Goal: Contribute content: Contribute content

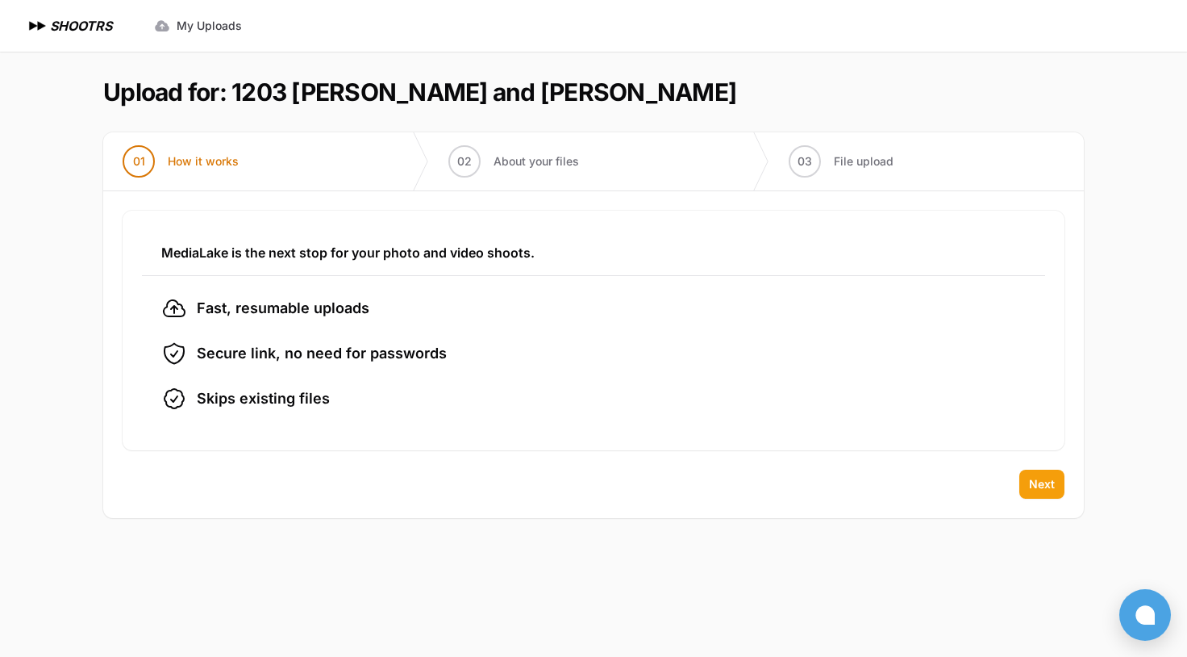
click at [1033, 485] on span "Next" at bounding box center [1042, 484] width 26 height 16
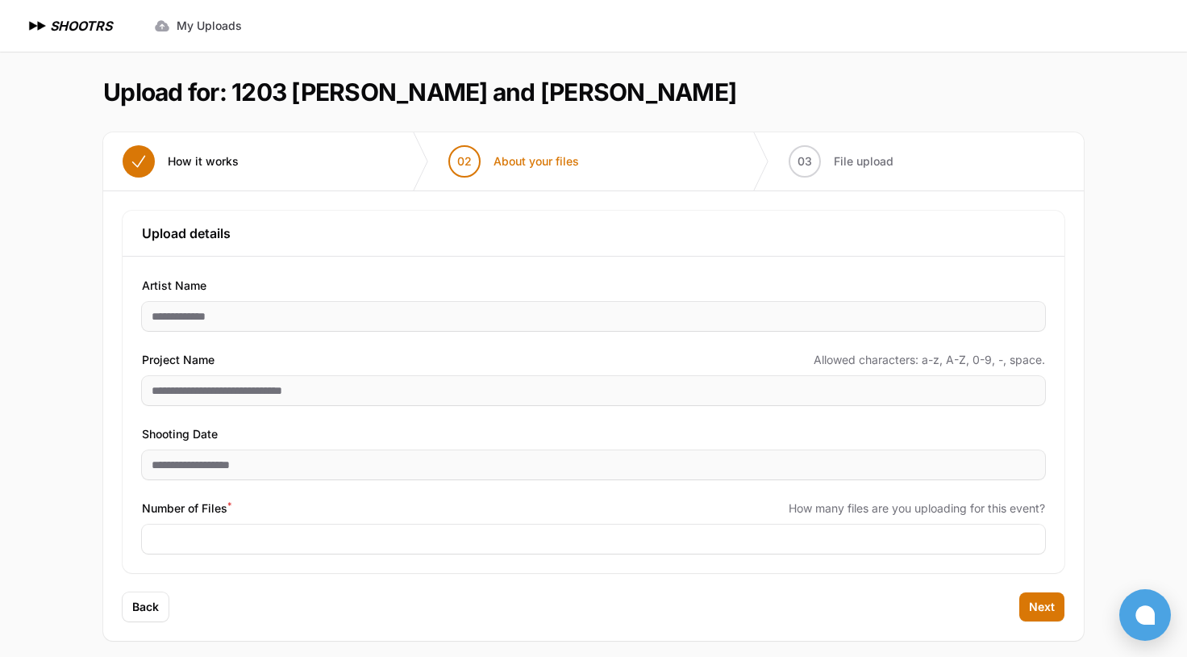
scroll to position [10, 0]
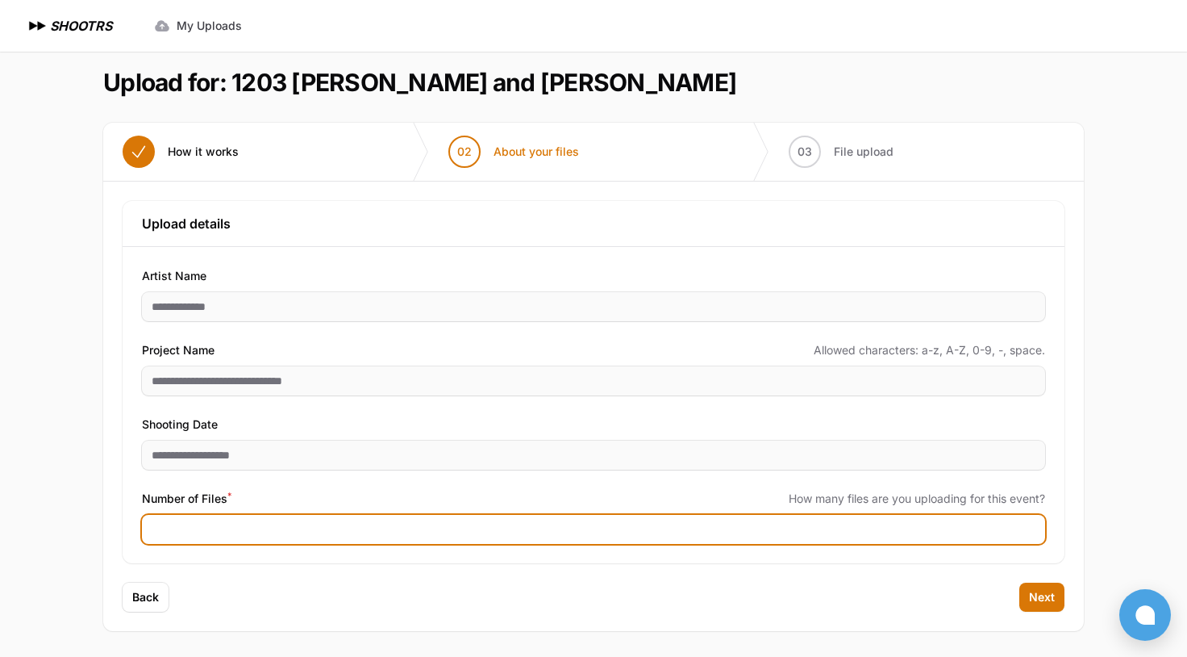
click at [244, 518] on input "Number of Files *" at bounding box center [593, 529] width 903 height 29
type input "***"
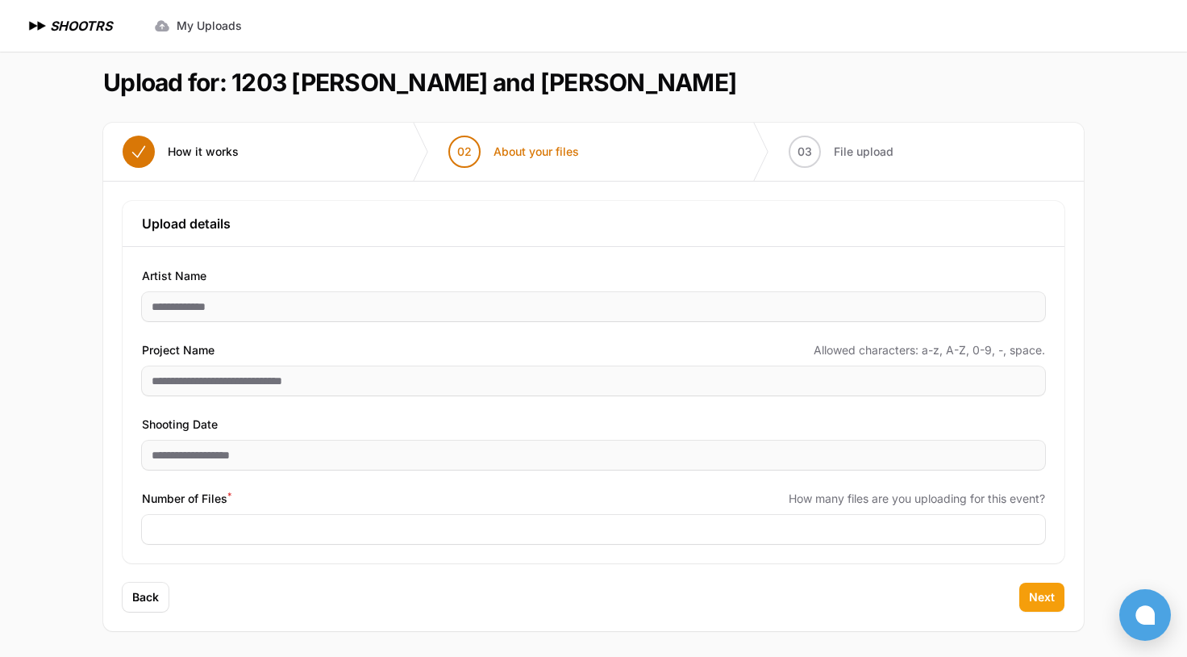
click at [1037, 594] on span "Next" at bounding box center [1042, 597] width 26 height 16
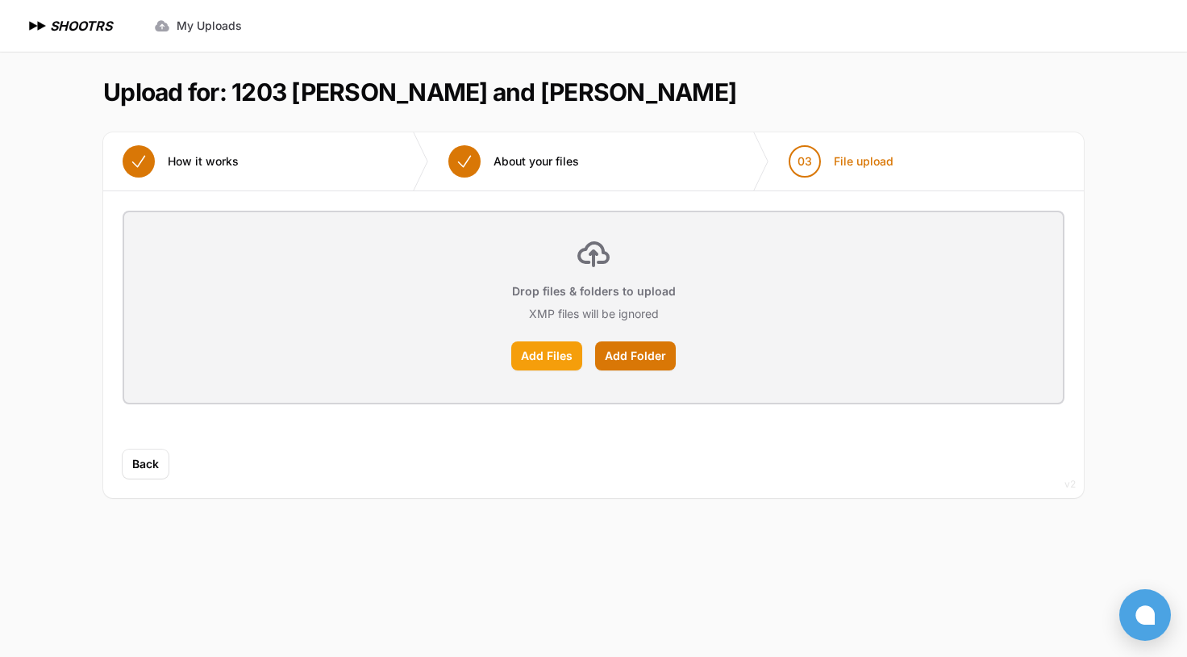
click at [544, 344] on label "Add Files" at bounding box center [546, 355] width 71 height 29
click at [0, 0] on input "Add Files" at bounding box center [0, 0] width 0 height 0
